Goal: Task Accomplishment & Management: Manage account settings

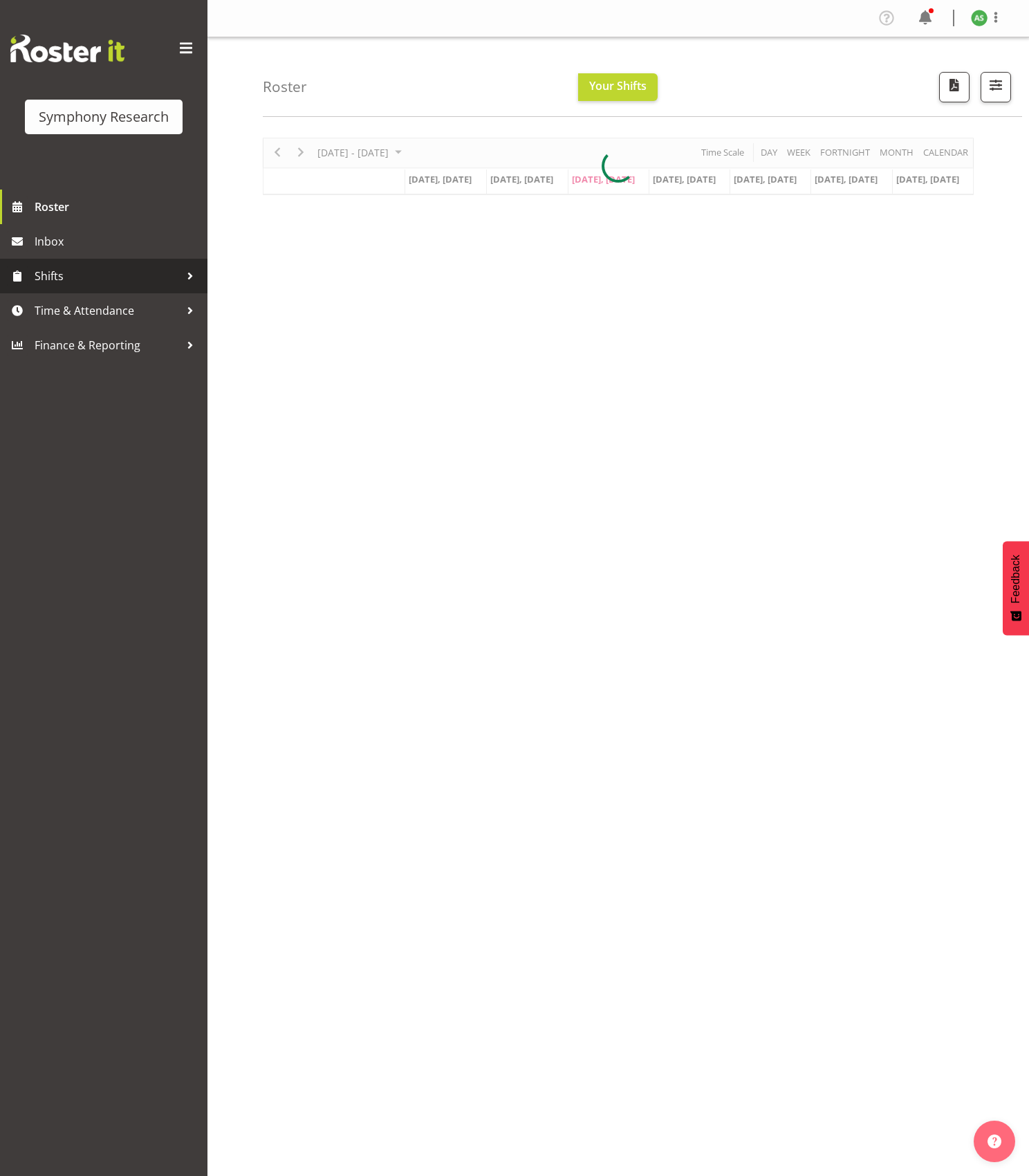
click at [85, 277] on span "Shifts" at bounding box center [107, 276] width 146 height 21
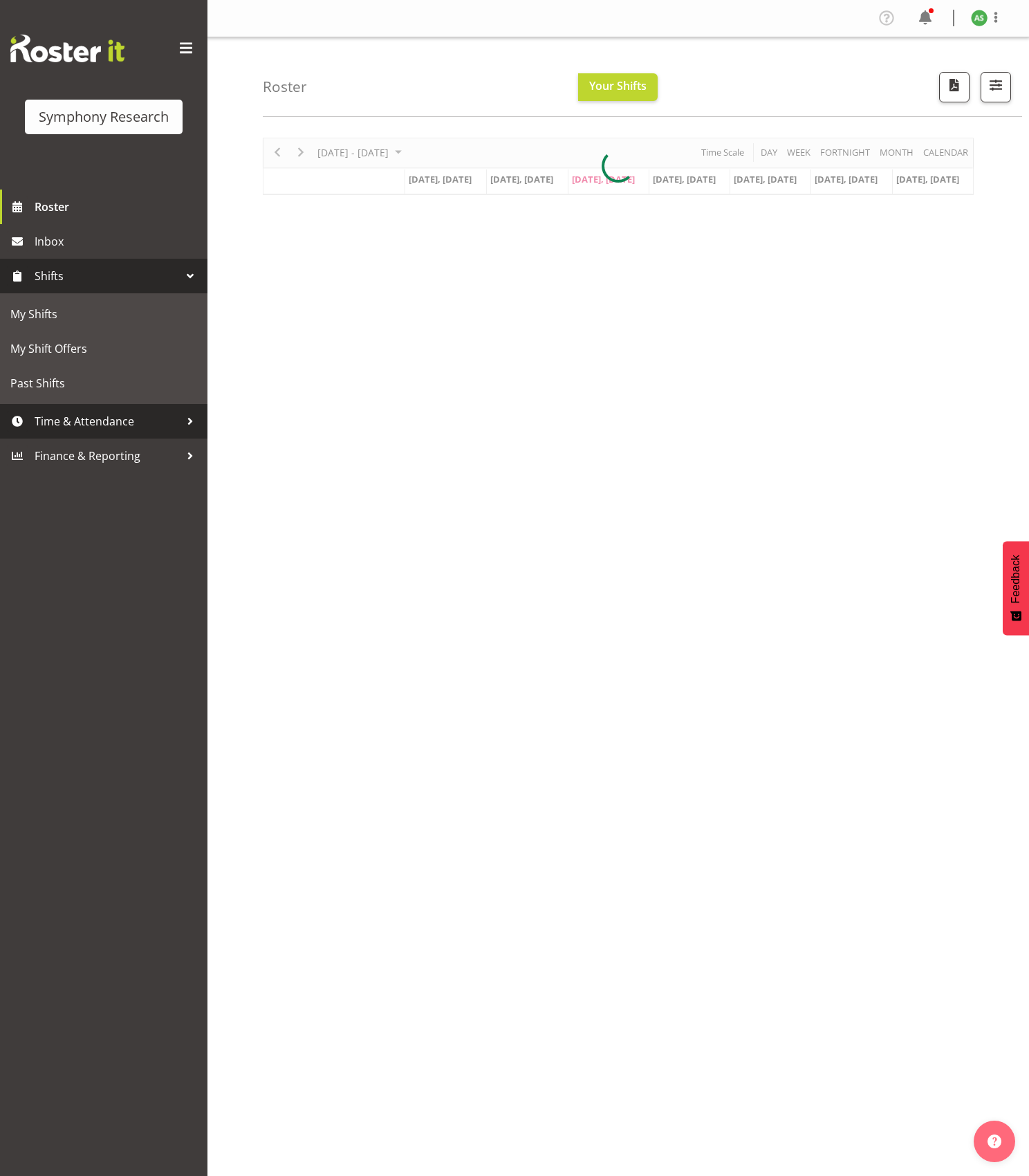
click at [71, 419] on span "Time & Attendance" at bounding box center [107, 422] width 146 height 21
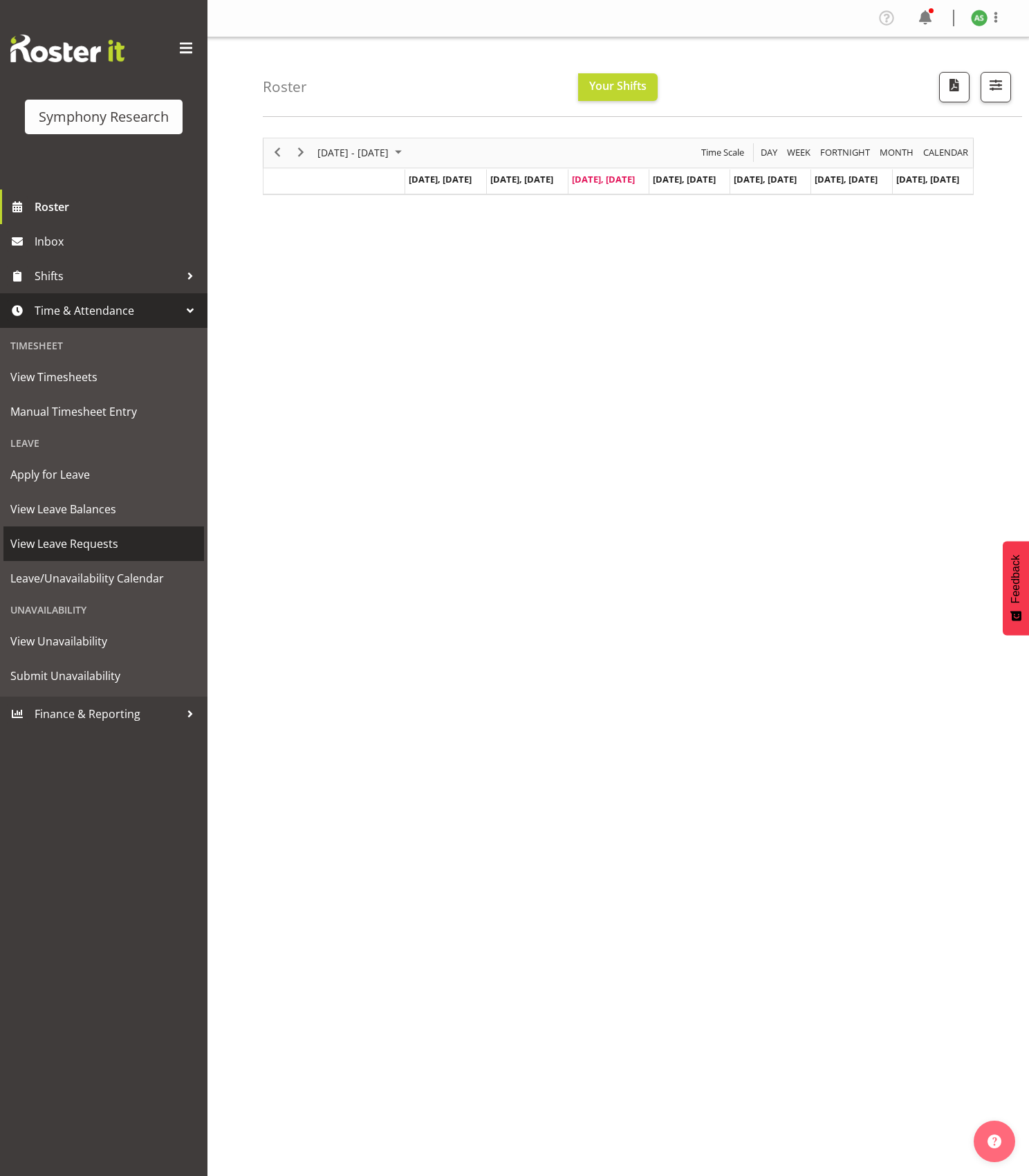
click at [88, 541] on span "View Leave Requests" at bounding box center [104, 544] width 187 height 21
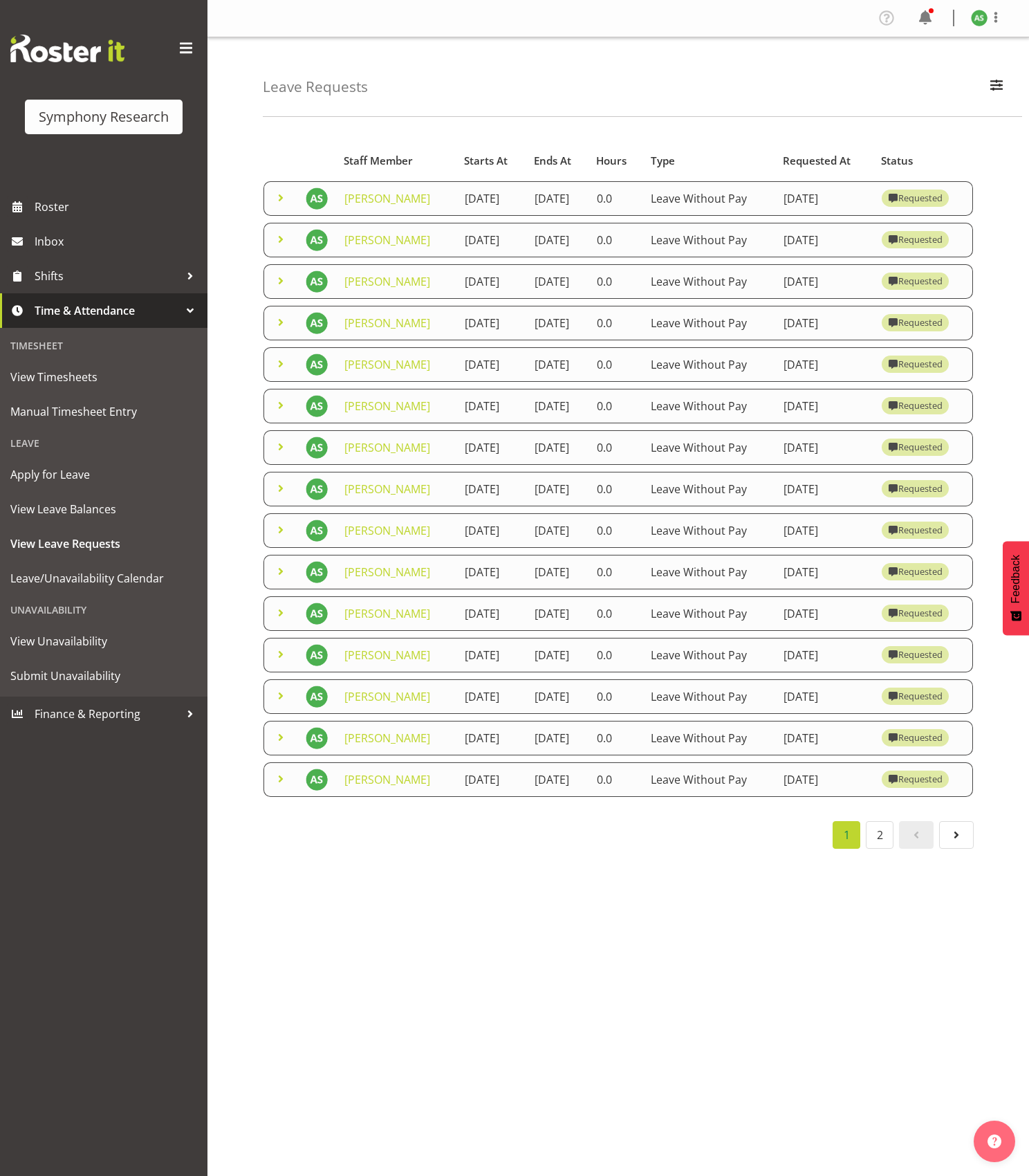
click at [456, 216] on td "[DATE]" at bounding box center [491, 199] width 70 height 35
click at [808, 216] on td "[DATE]" at bounding box center [825, 199] width 98 height 35
